Goal: Transaction & Acquisition: Purchase product/service

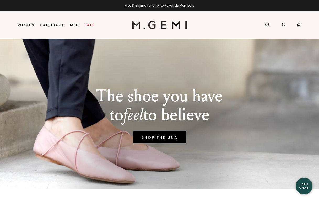
click at [30, 28] on li "Women Shop All Shoes New Arrivals Bestsellers Essentials The Event Edit Travel-…" at bounding box center [26, 24] width 22 height 27
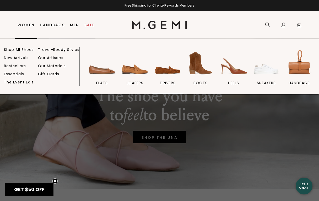
click at [171, 66] on img at bounding box center [167, 62] width 29 height 29
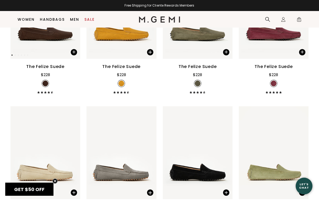
scroll to position [174, 0]
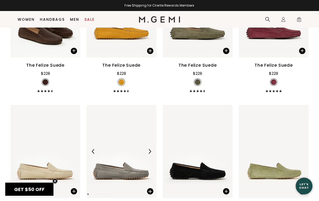
click at [109, 142] on img at bounding box center [121, 151] width 70 height 93
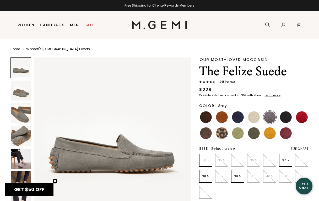
click at [20, 167] on img at bounding box center [21, 158] width 20 height 20
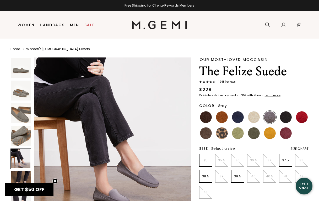
click at [16, 116] on img at bounding box center [21, 113] width 20 height 20
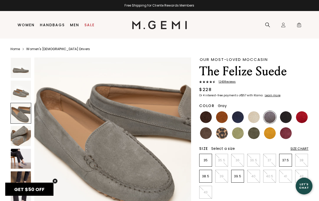
click at [20, 88] on img at bounding box center [21, 90] width 20 height 20
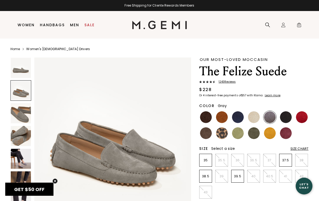
scroll to position [162, 0]
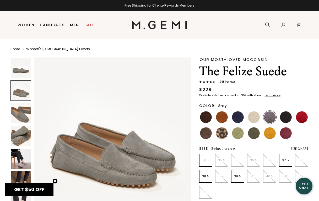
click at [21, 71] on img at bounding box center [21, 68] width 20 height 20
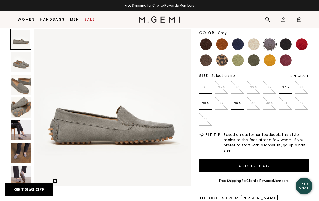
scroll to position [64, 0]
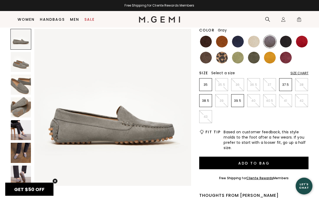
click at [29, 151] on img at bounding box center [21, 152] width 20 height 20
